Goal: Check status

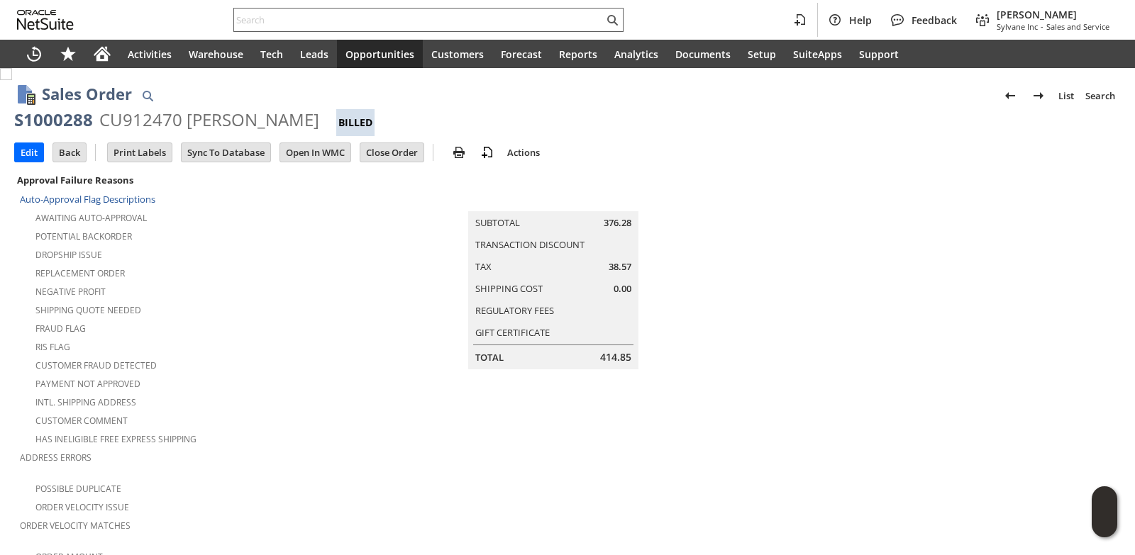
click at [301, 20] on input "text" at bounding box center [419, 19] width 370 height 17
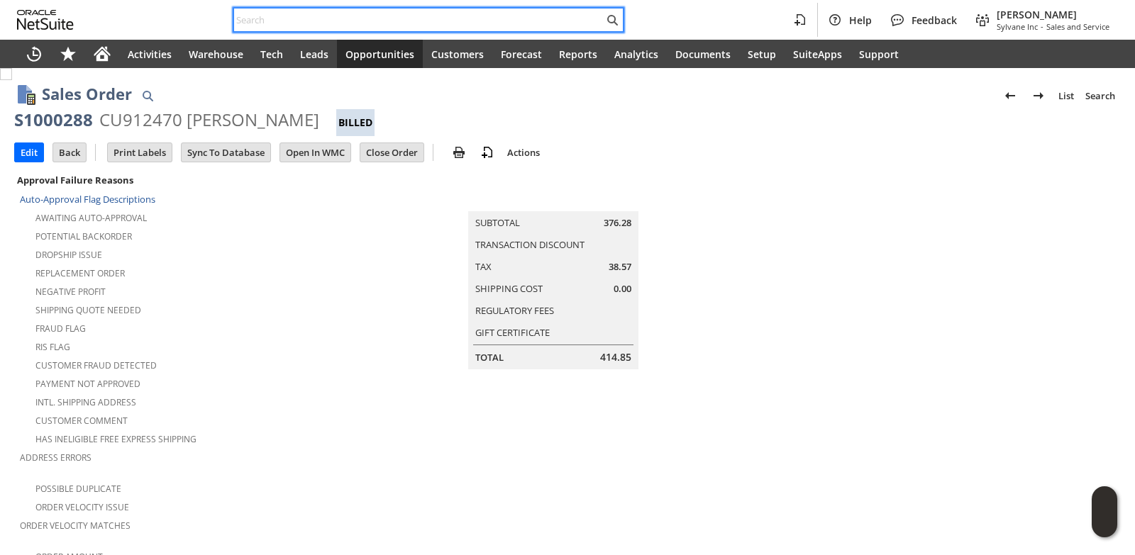
paste input "8289645652"
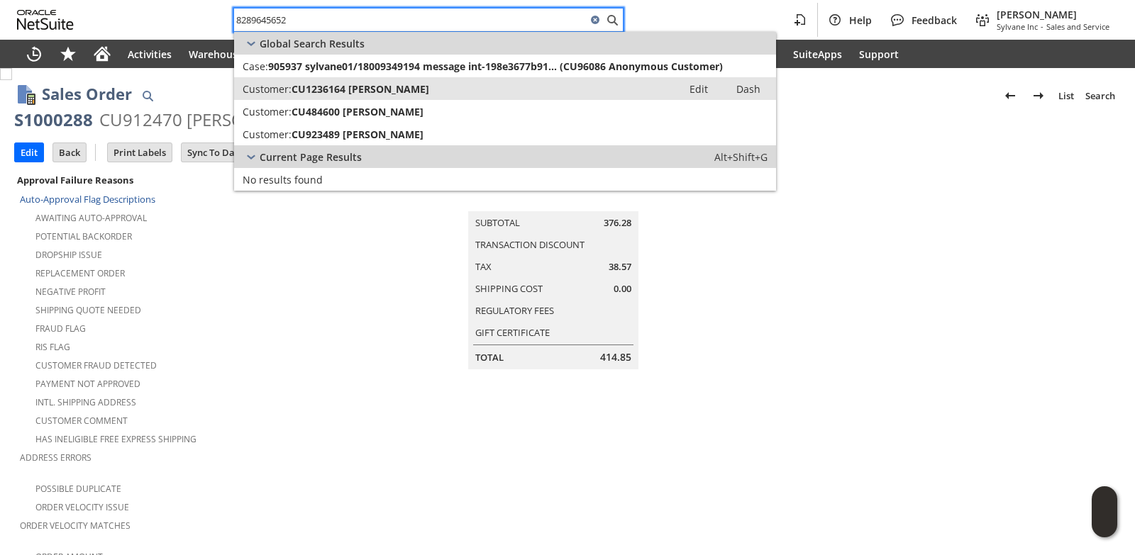
type input "8289645652"
click at [350, 90] on span "CU1236164 Lisa Greer" at bounding box center [361, 88] width 138 height 13
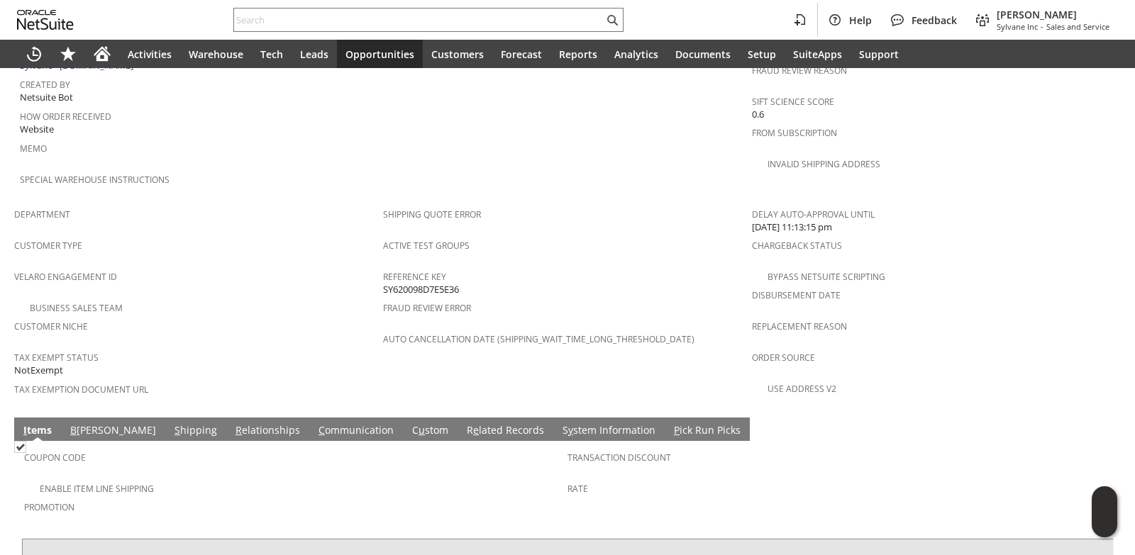
scroll to position [914, 0]
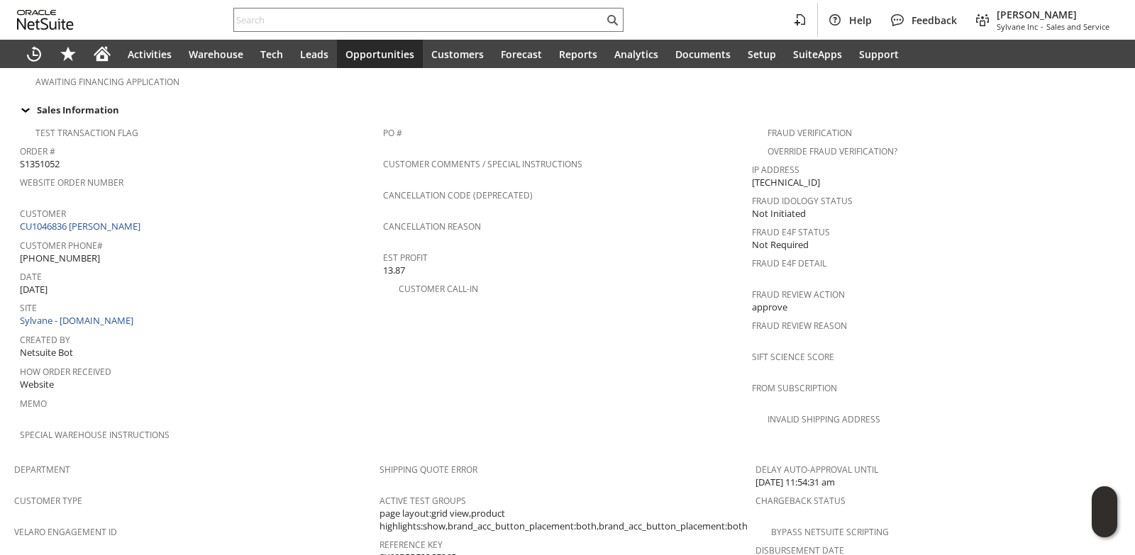
scroll to position [889, 0]
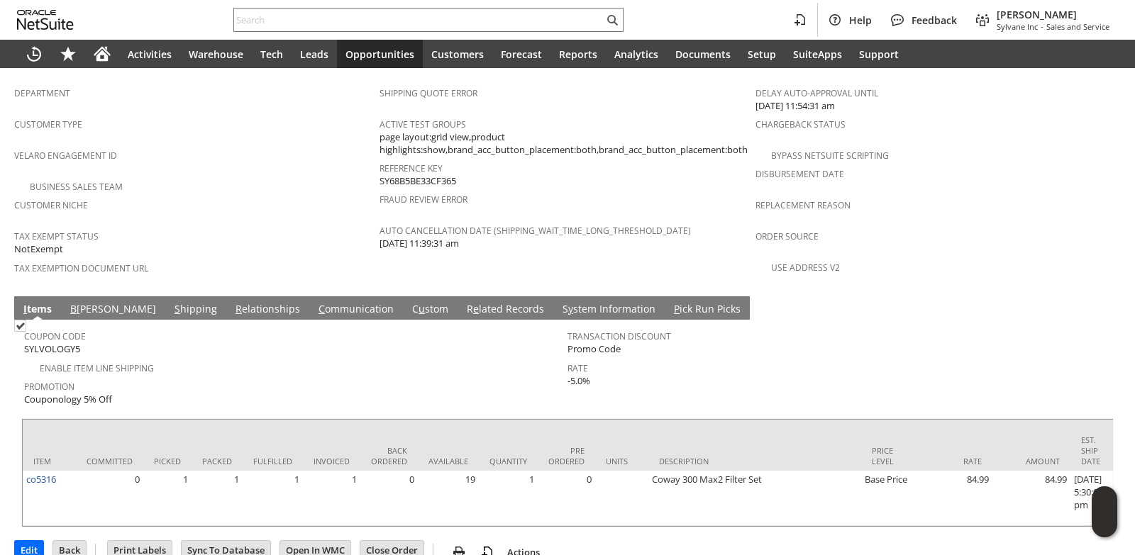
click at [171, 302] on link "S hipping" at bounding box center [196, 310] width 50 height 16
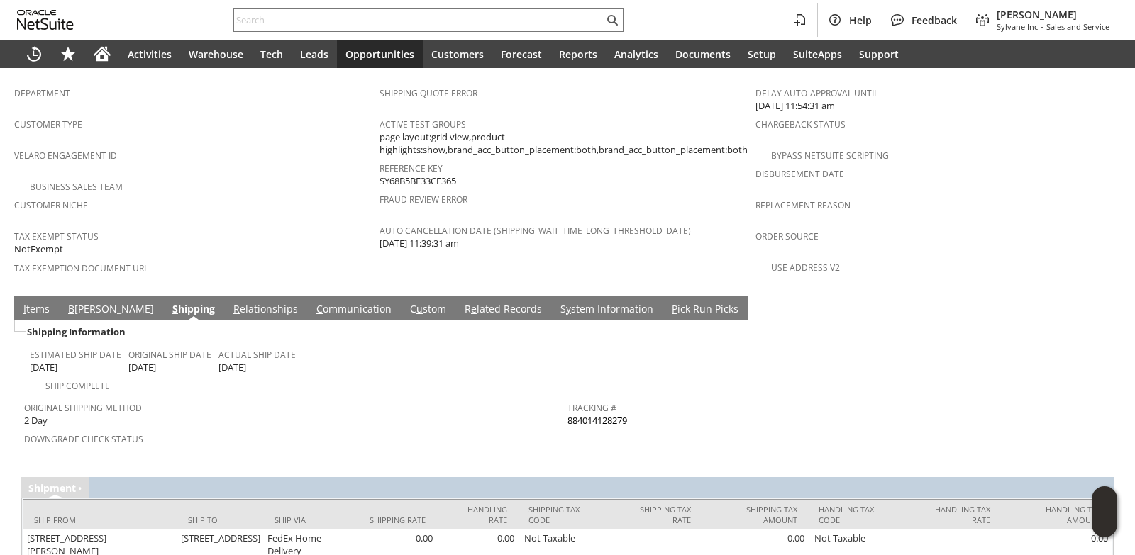
click at [591, 414] on link "884014128279" at bounding box center [597, 420] width 60 height 13
